Goal: Task Accomplishment & Management: Use online tool/utility

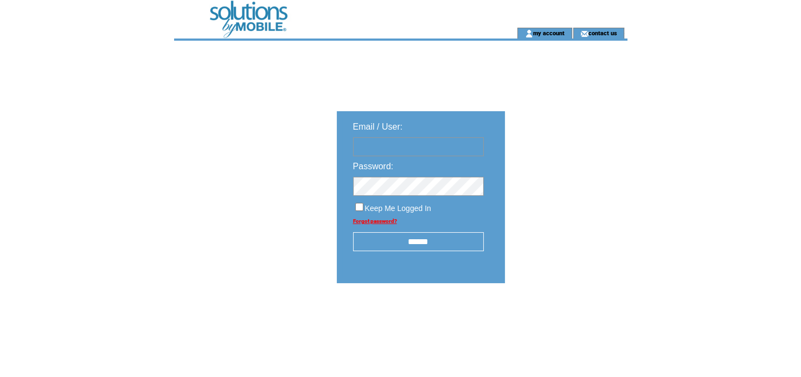
type input "**********"
click at [415, 245] on input "******" at bounding box center [418, 241] width 131 height 19
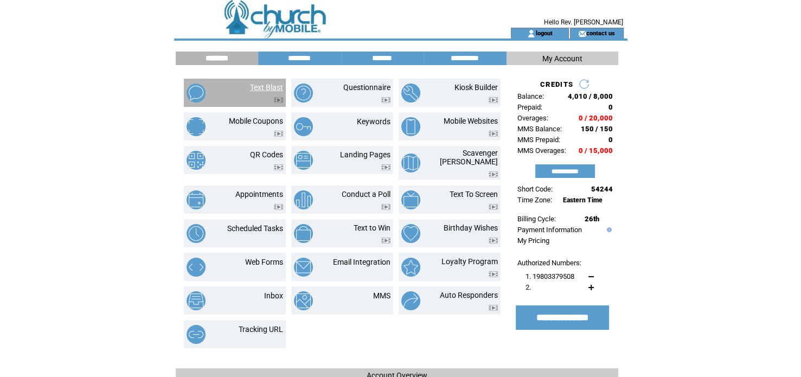
click at [267, 85] on link "Text Blast" at bounding box center [266, 87] width 33 height 9
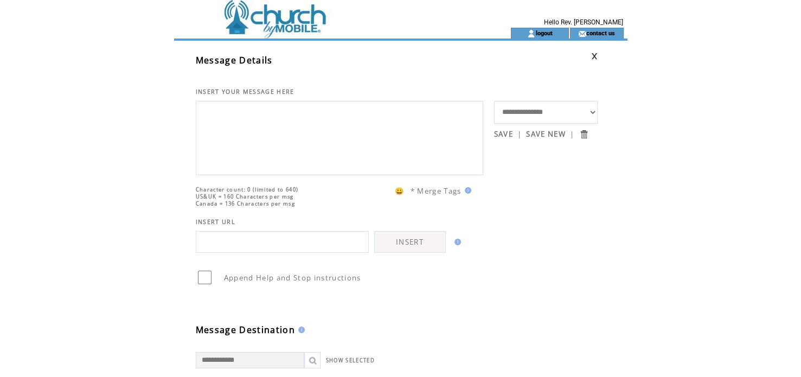
click at [207, 110] on textarea at bounding box center [340, 136] width 276 height 65
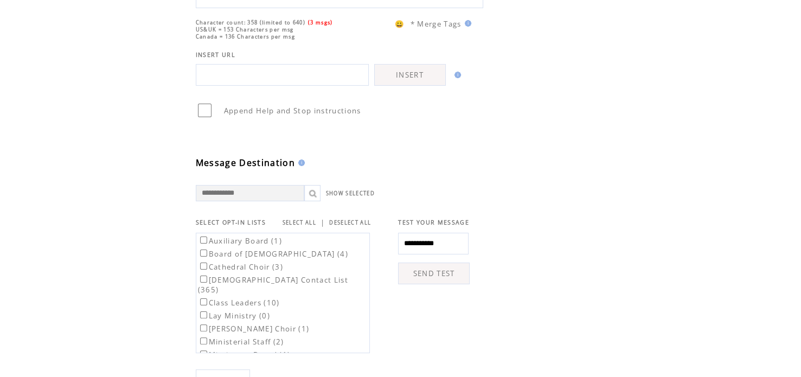
scroll to position [221, 0]
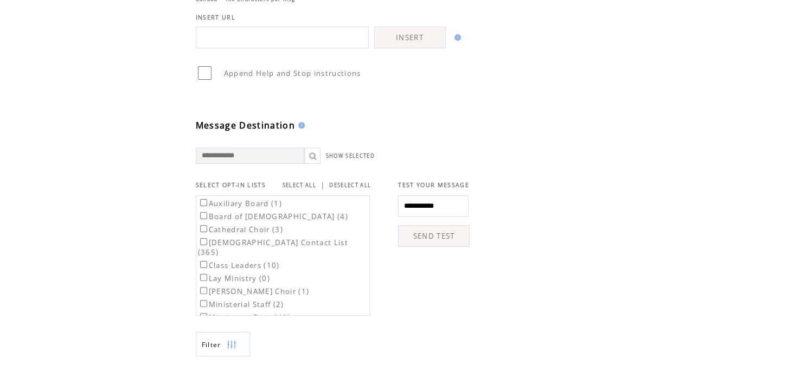
type textarea "**********"
click at [208, 299] on label "Ministerial Staff (2)" at bounding box center [241, 304] width 86 height 10
drag, startPoint x: 197, startPoint y: 282, endPoint x: 203, endPoint y: 285, distance: 6.6
click at [198, 291] on label "Trustee Board (5)" at bounding box center [238, 296] width 80 height 10
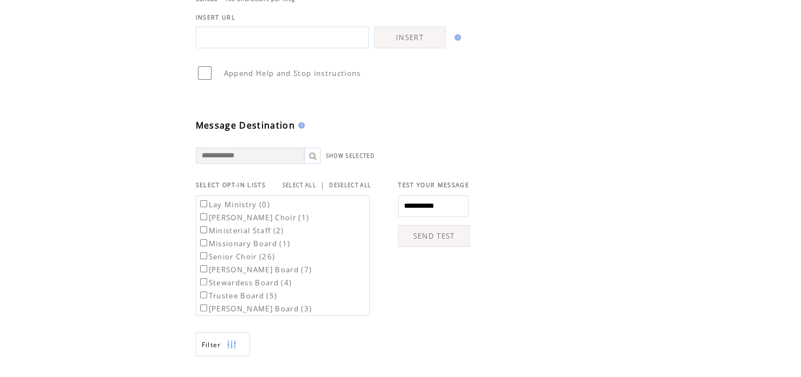
click at [204, 317] on label "Young Adults (21)" at bounding box center [238, 322] width 81 height 10
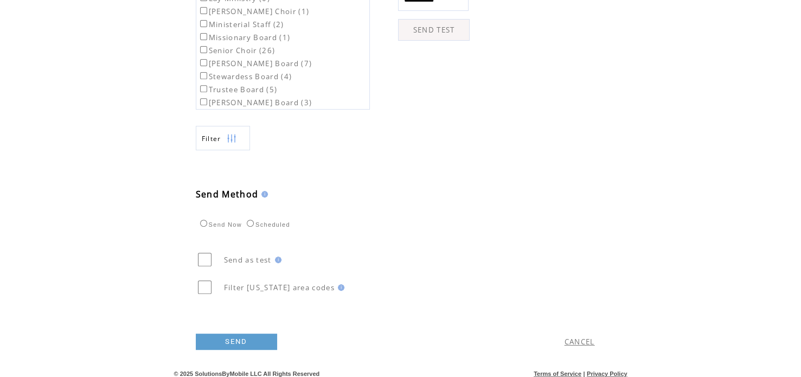
scroll to position [430, 0]
click at [245, 334] on link "SEND" at bounding box center [236, 339] width 81 height 16
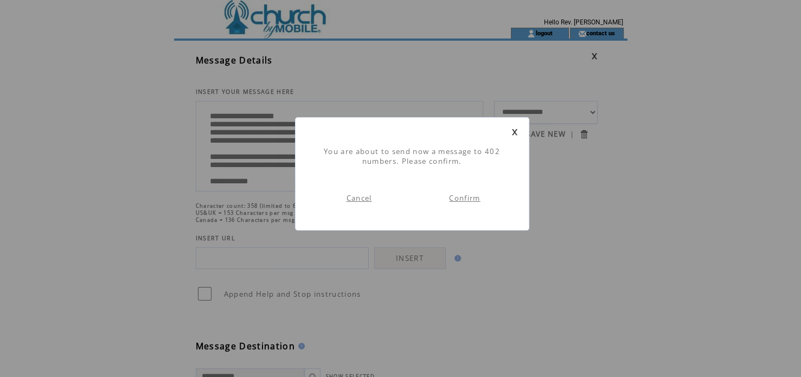
click at [467, 197] on link "Confirm" at bounding box center [464, 198] width 31 height 10
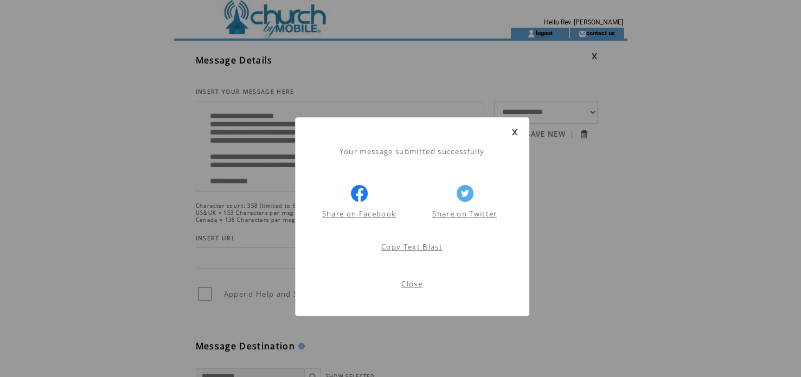
click at [408, 284] on link "Close" at bounding box center [411, 284] width 21 height 10
click at [408, 286] on link "Close" at bounding box center [411, 284] width 21 height 10
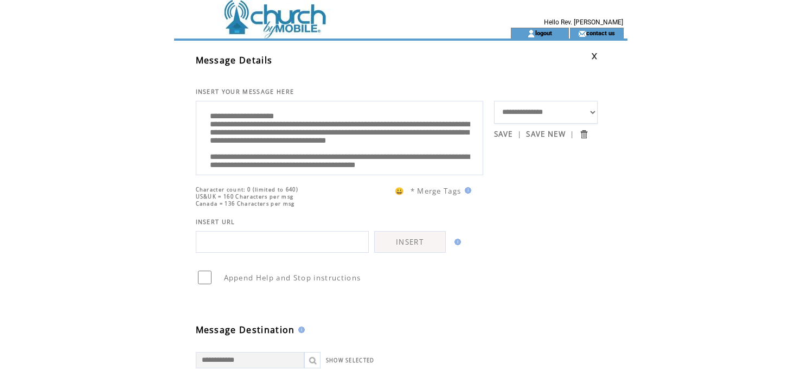
scroll to position [430, 0]
